Goal: Navigation & Orientation: Understand site structure

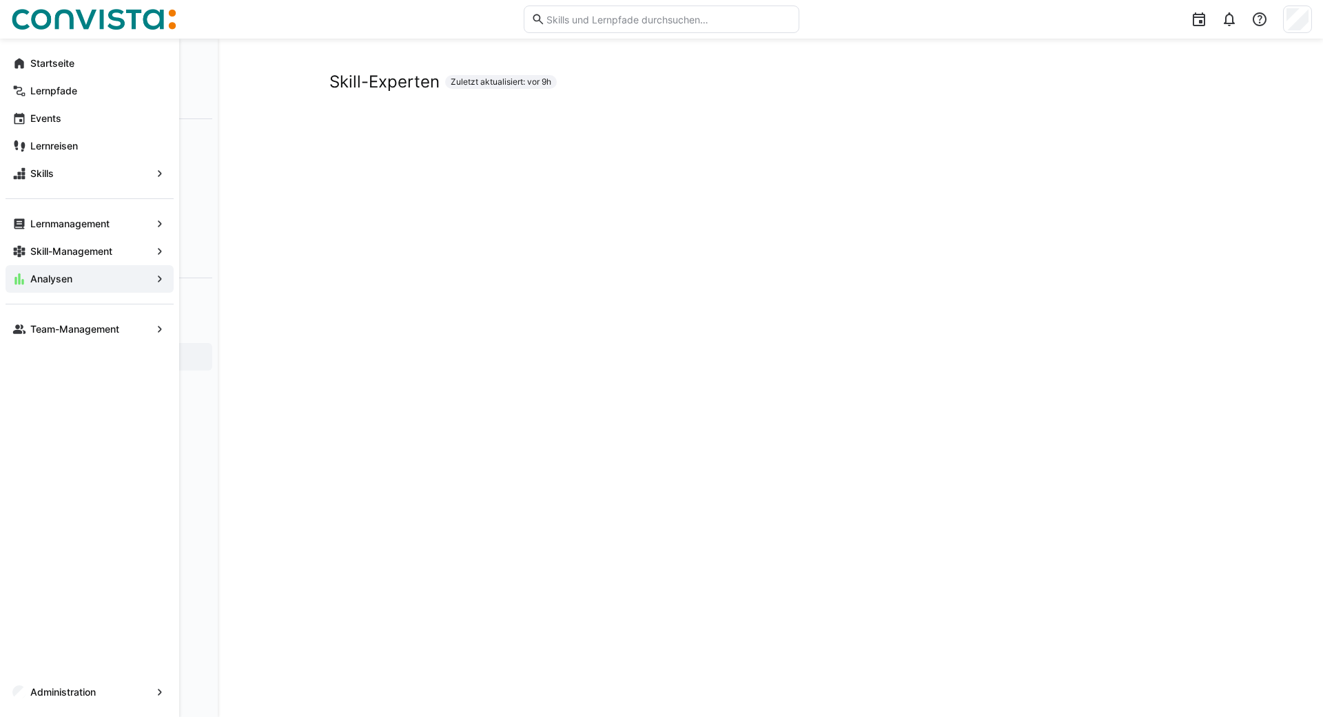
click at [6, 52] on div "Startseite" at bounding box center [90, 64] width 168 height 28
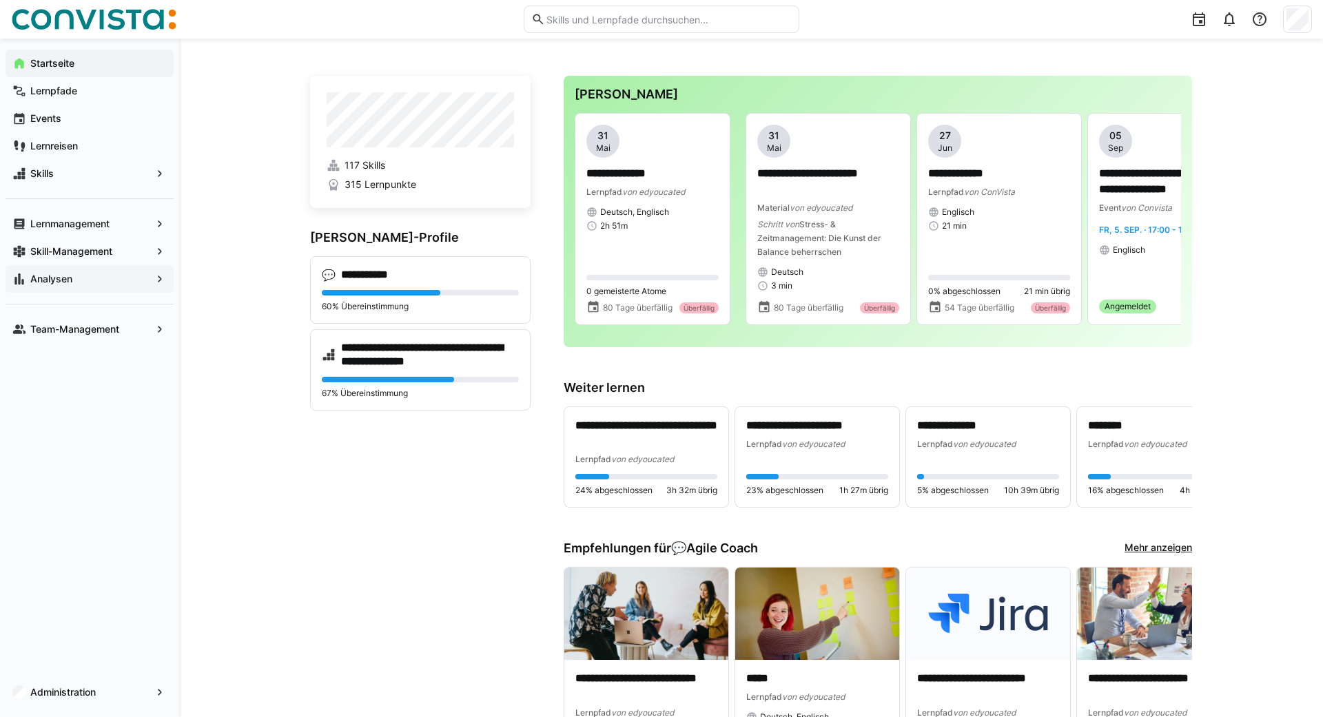
click at [61, 291] on div "Analysen" at bounding box center [90, 279] width 168 height 28
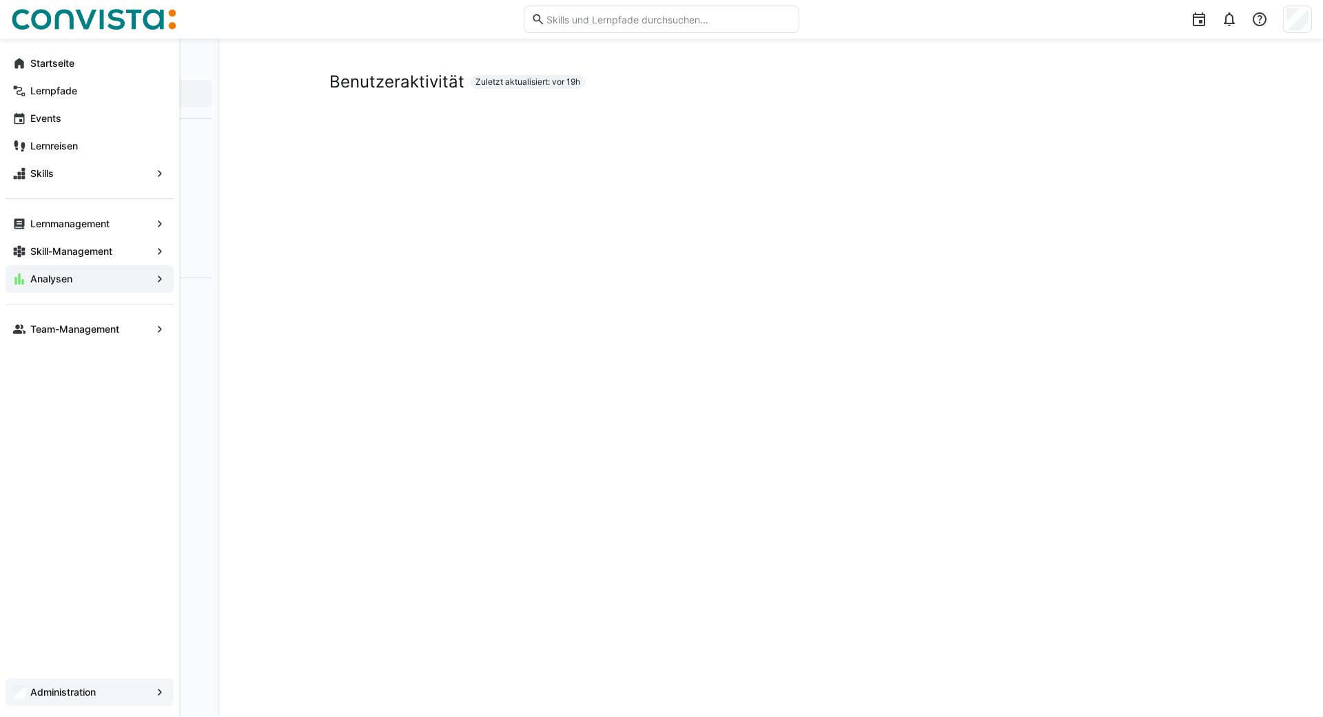
click at [0, 0] on app-navigation-label "Administration" at bounding box center [0, 0] width 0 height 0
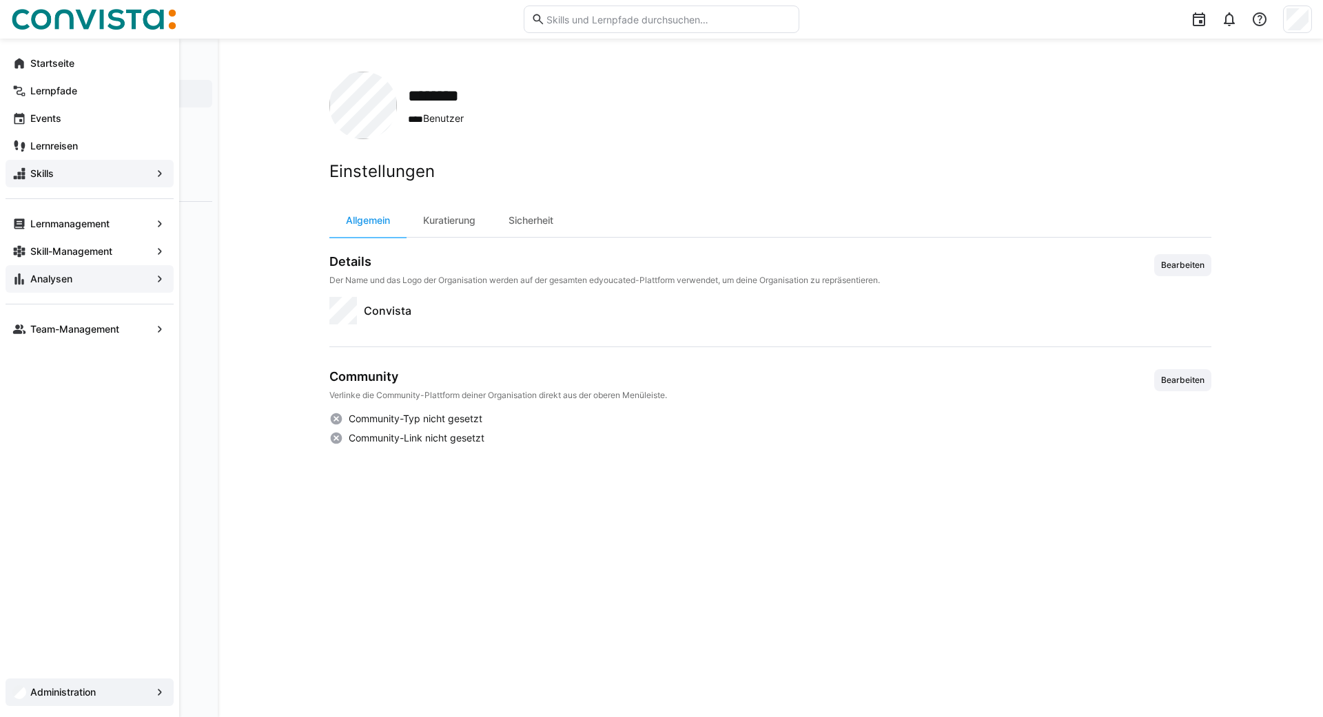
click at [0, 0] on app-navigation-label "Skills" at bounding box center [0, 0] width 0 height 0
